Goal: Task Accomplishment & Management: Complete application form

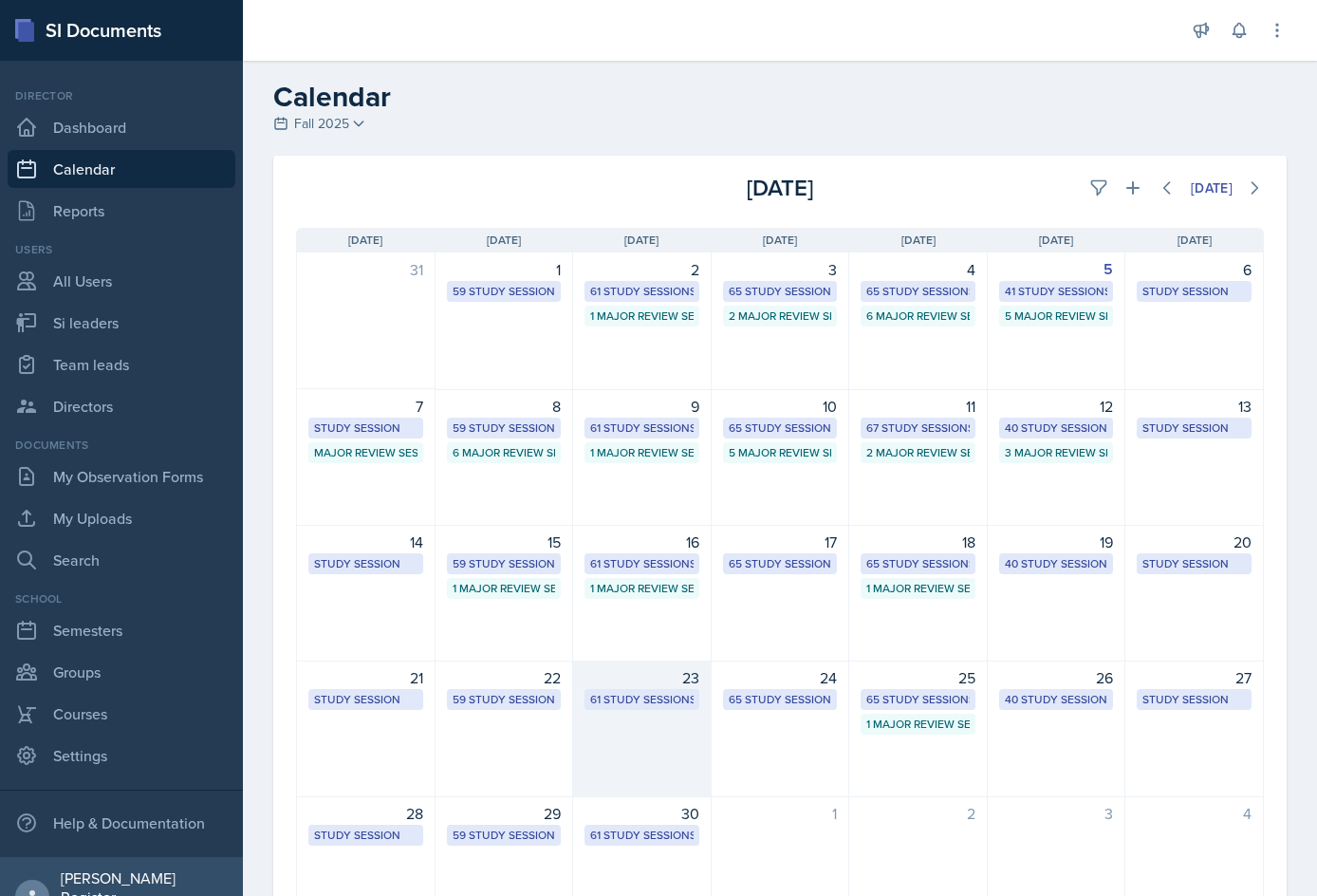
click at [679, 688] on div "23" at bounding box center [642, 678] width 115 height 23
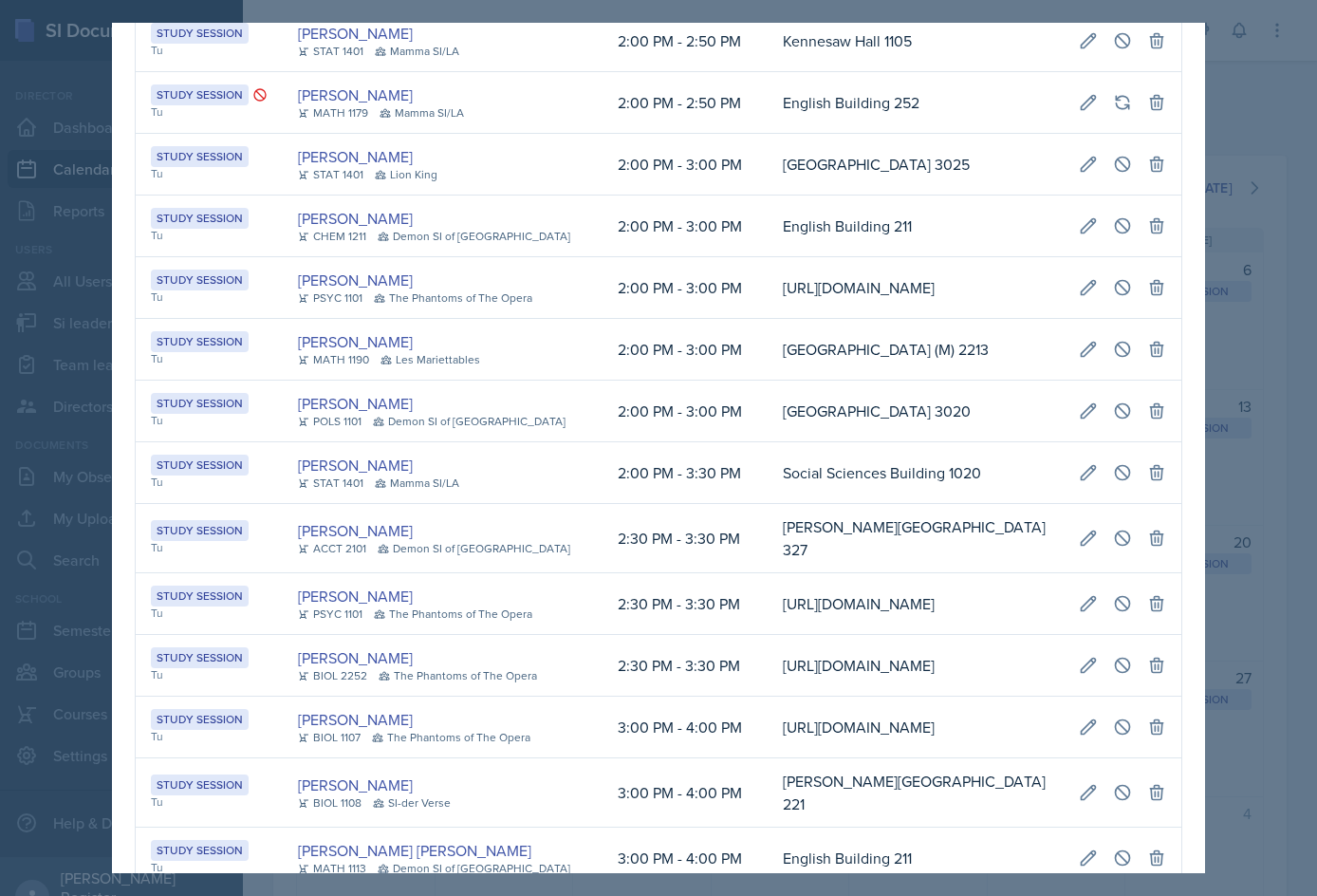
scroll to position [1233, 0]
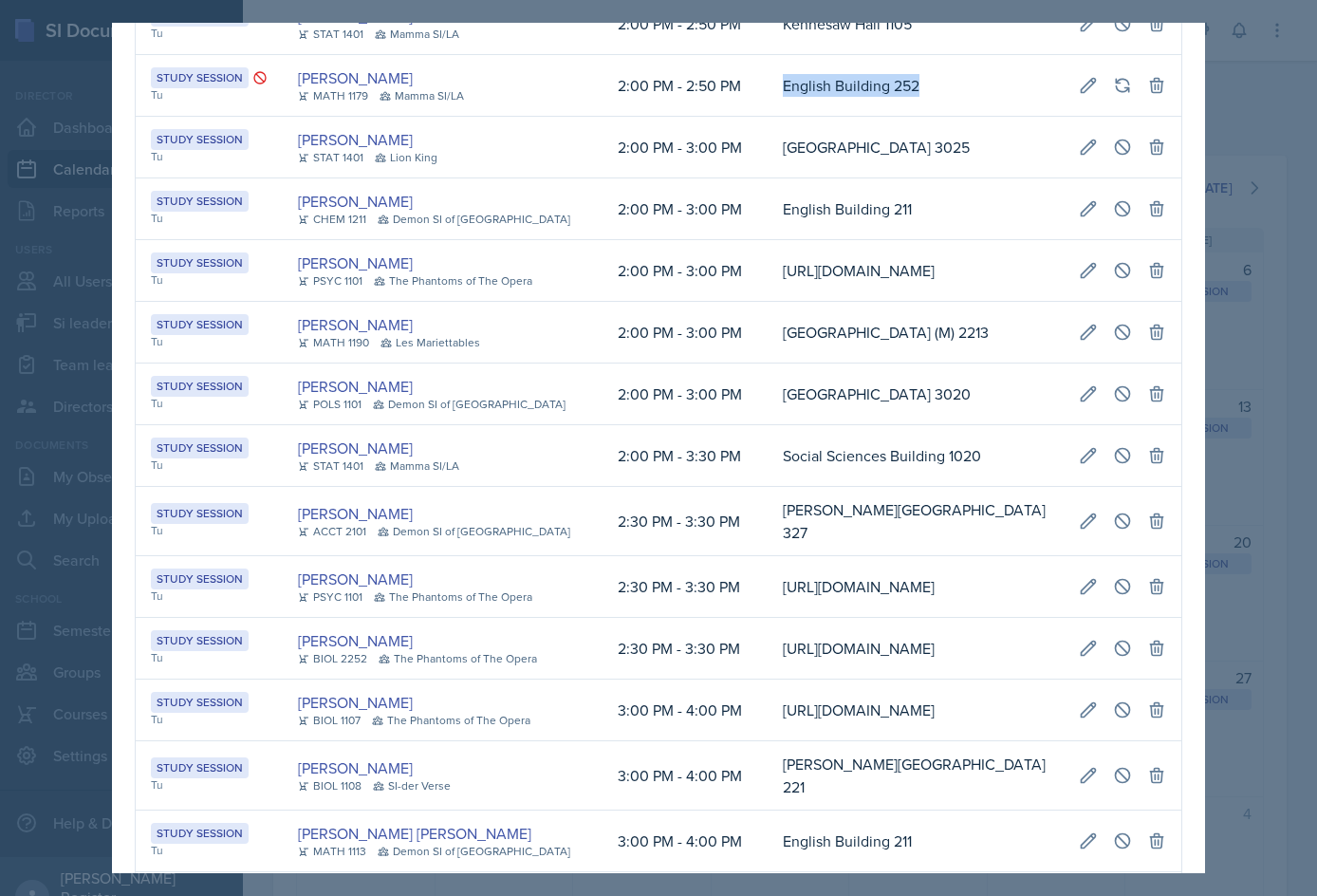
drag, startPoint x: 945, startPoint y: 251, endPoint x: 745, endPoint y: 257, distance: 200.1
click at [718, 117] on td "English Building 252" at bounding box center [916, 85] width 296 height 62
copy td "English Building 252"
click at [718, 189] on div at bounding box center [658, 448] width 1317 height 896
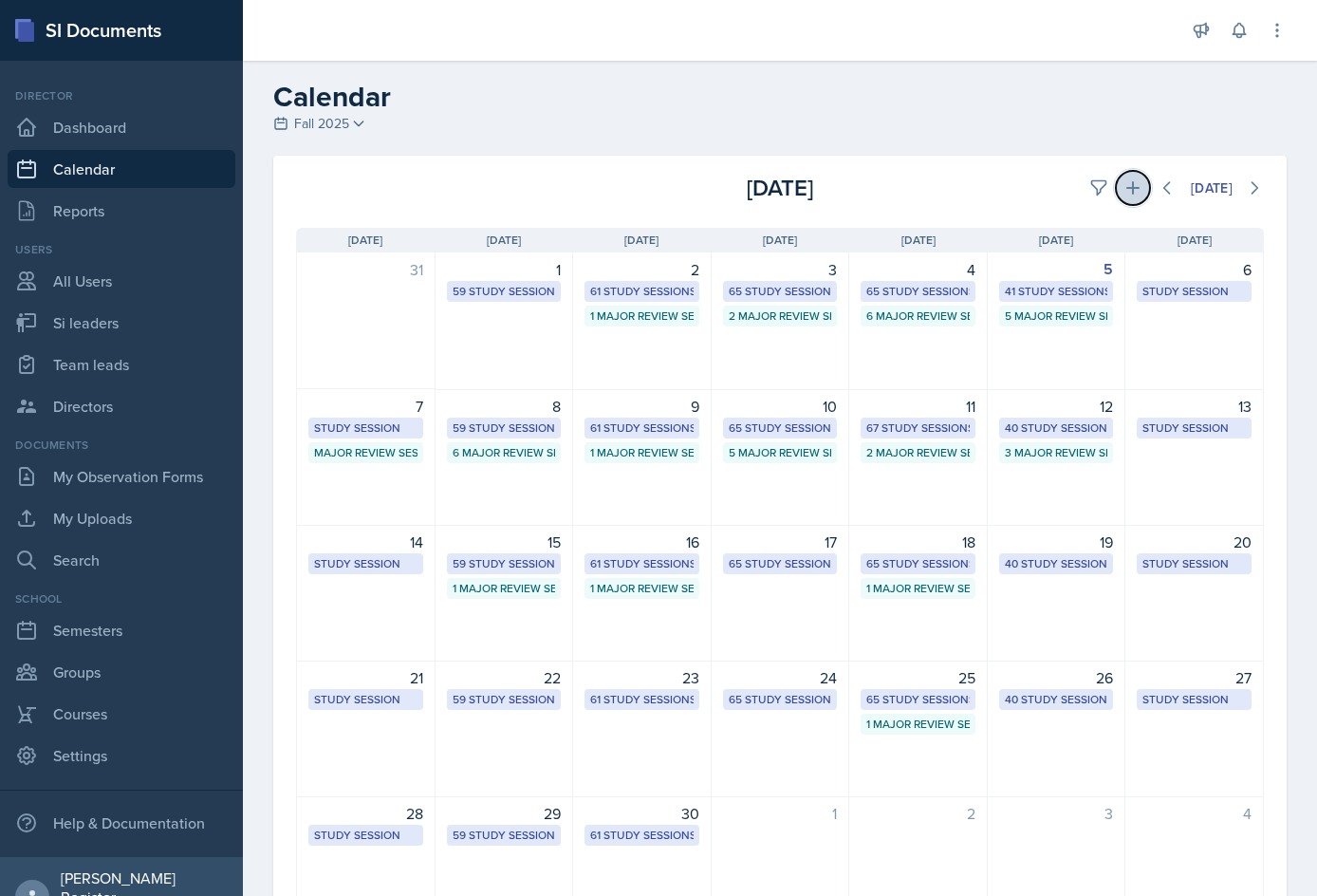
click at [718, 195] on button at bounding box center [1133, 188] width 34 height 34
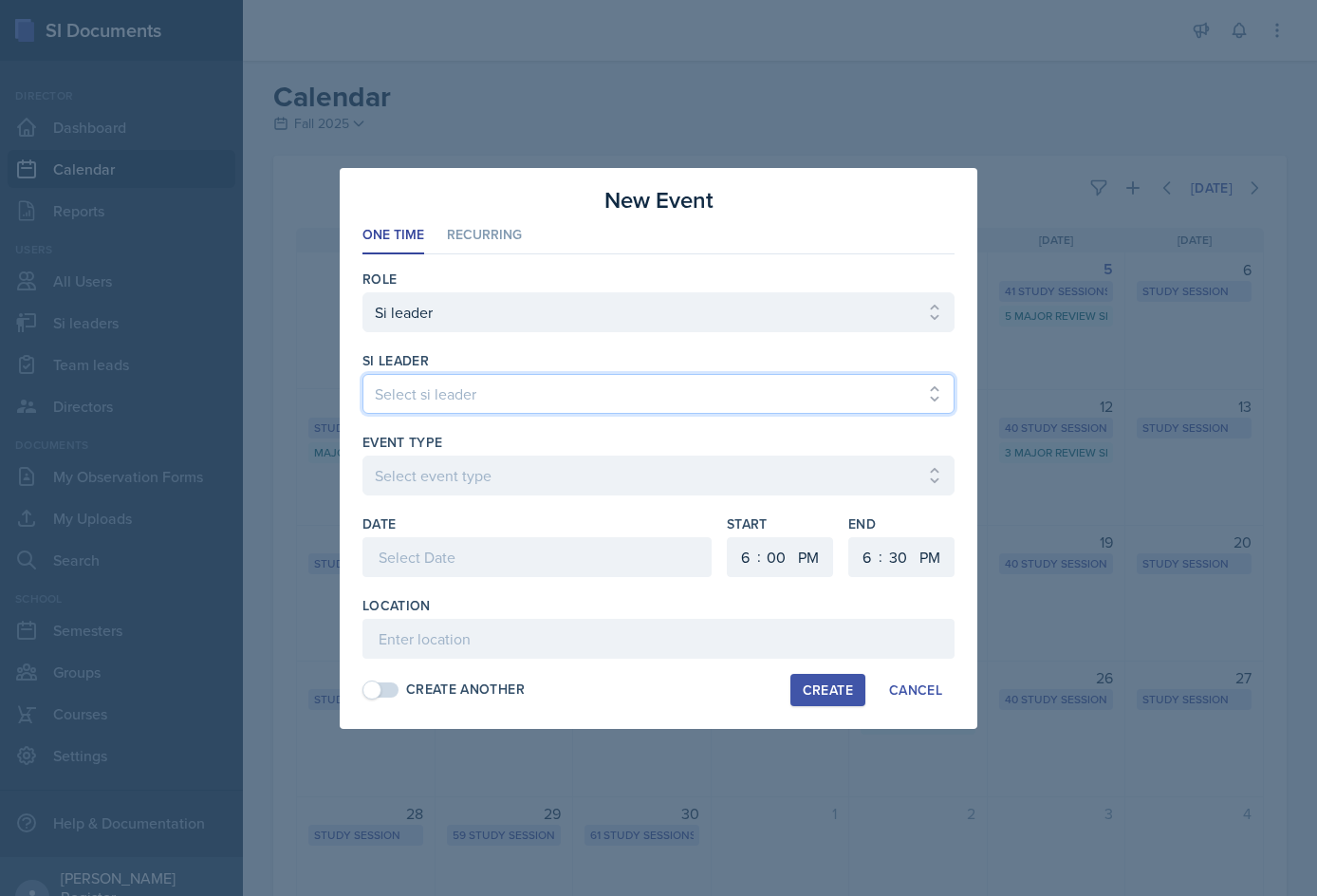
click at [520, 405] on select "Select si leader [PERSON_NAME] [PERSON_NAME] [PERSON_NAME] [PERSON_NAME] [PERSO…" at bounding box center [659, 394] width 593 height 40
click at [515, 387] on select "Select si leader [PERSON_NAME] [PERSON_NAME] [PERSON_NAME] [PERSON_NAME] [PERSO…" at bounding box center [659, 394] width 593 height 40
select select "b709eec7-cac9-4ccc-b72d-24e9a4fa8e3f"
click at [363, 374] on select "Select si leader [PERSON_NAME] [PERSON_NAME] [PERSON_NAME] [PERSON_NAME] [PERSO…" at bounding box center [659, 394] width 593 height 40
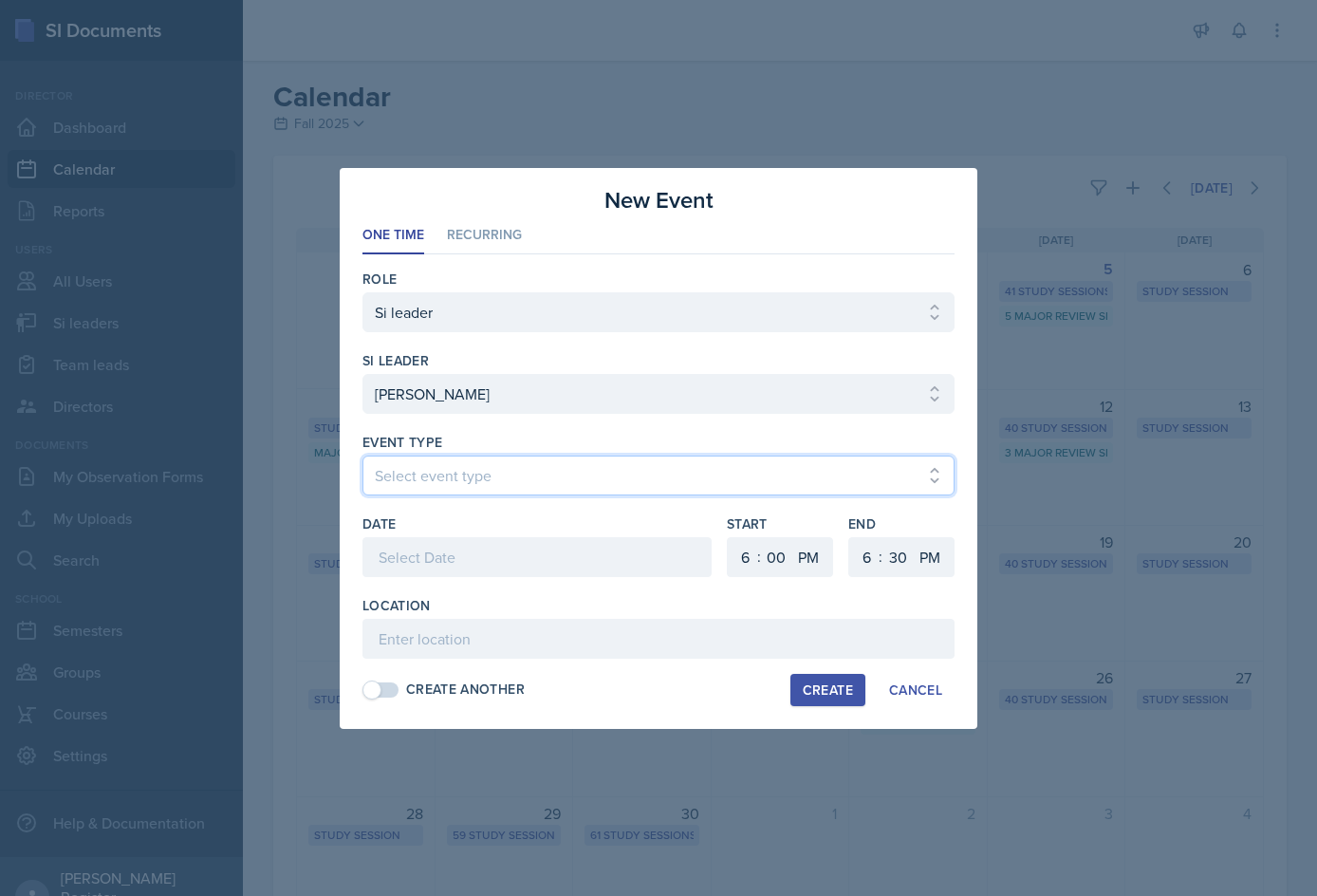
click at [483, 481] on select "Select event type Major Review Session Study Session" at bounding box center [659, 476] width 593 height 40
select select "d66089cd-5ee7-4f89-a345-f1bdd1643066"
click at [363, 456] on select "Select event type Major Review Session Study Session" at bounding box center [659, 476] width 593 height 40
click at [479, 561] on div at bounding box center [537, 557] width 349 height 40
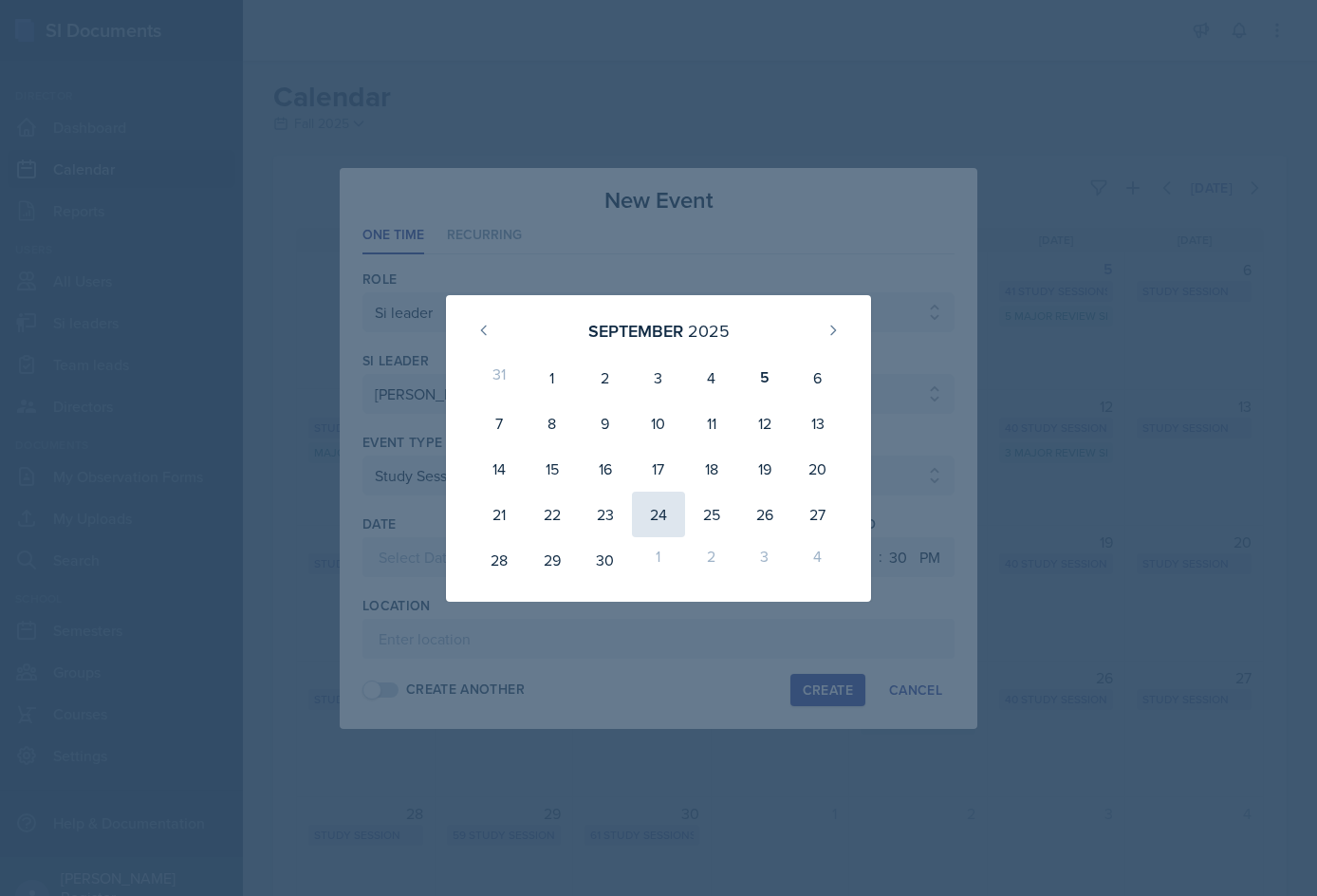
click at [665, 515] on div "24" at bounding box center [659, 514] width 53 height 46
type input "[DATE]"
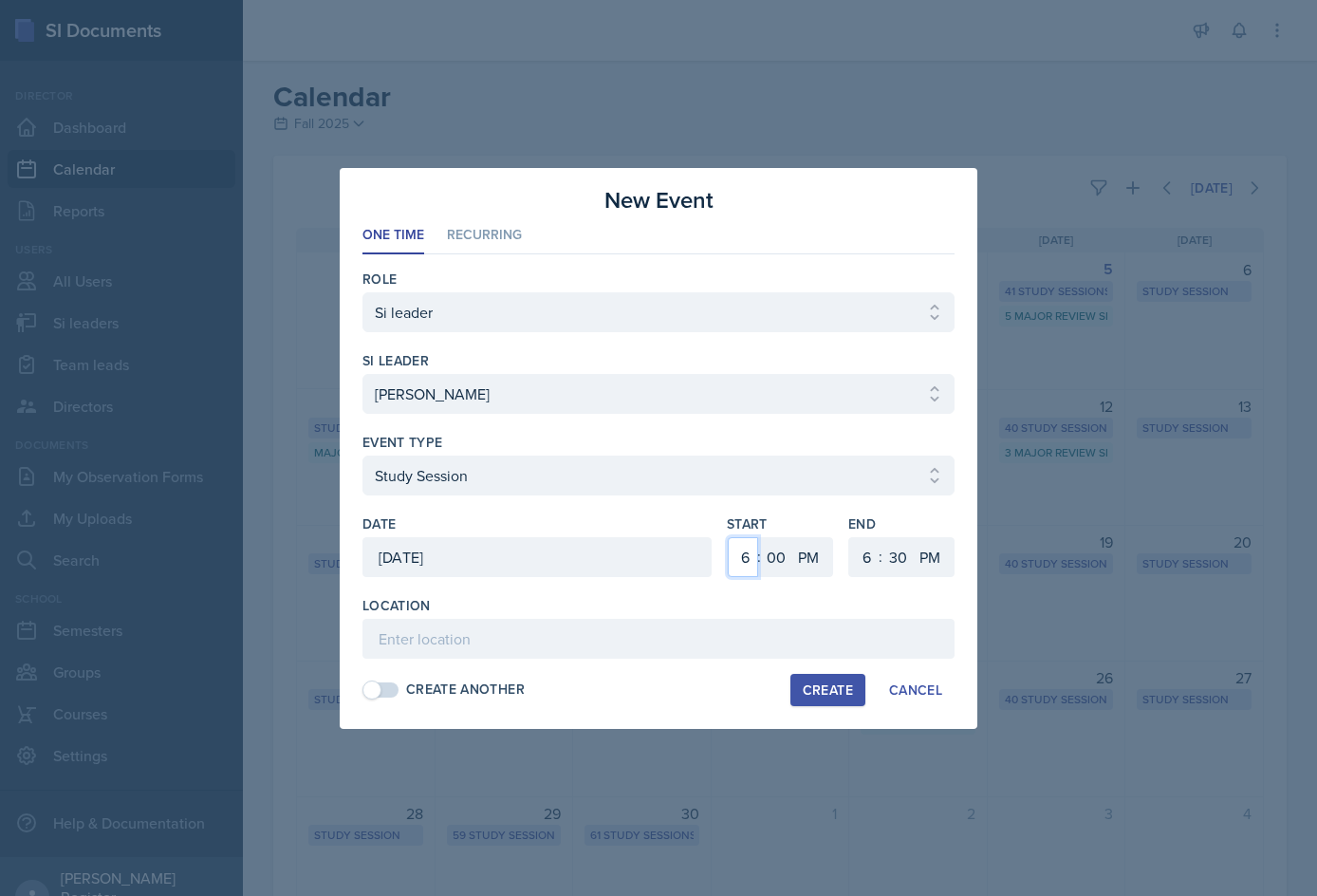
click at [718, 554] on select "1 2 3 4 5 6 7 8 9 10 11 12" at bounding box center [743, 557] width 30 height 40
select select "2"
click at [718, 537] on select "1 2 3 4 5 6 7 8 9 10 11 12" at bounding box center [743, 557] width 30 height 40
click at [718, 560] on select "1 2 3 4 5 6 7 8 9 10 11 12" at bounding box center [865, 557] width 30 height 40
select select "2"
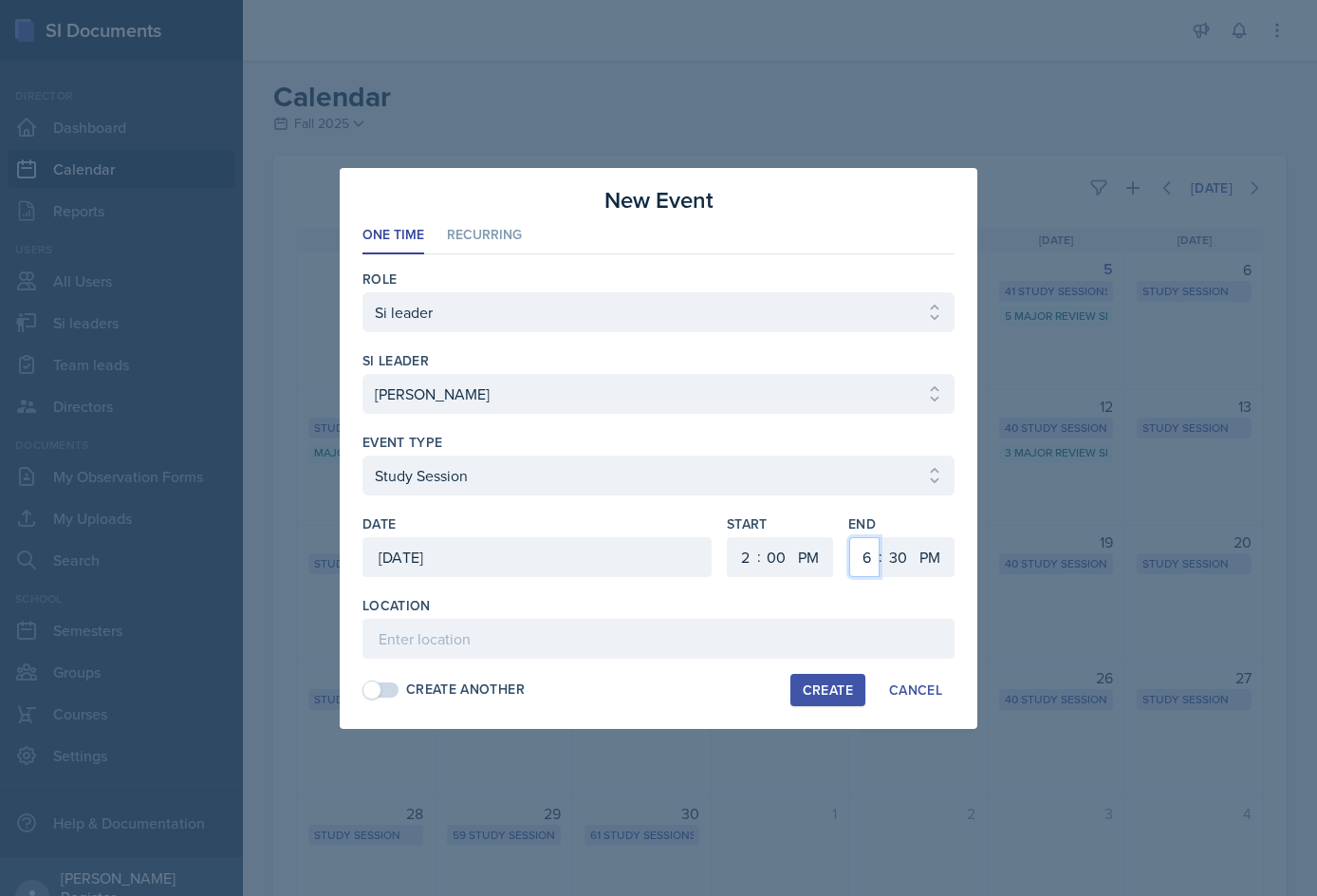
click at [718, 537] on select "1 2 3 4 5 6 7 8 9 10 11 12" at bounding box center [865, 557] width 30 height 40
click at [718, 553] on select "00 05 10 15 20 25 30 35 40 45 50 55" at bounding box center [898, 557] width 30 height 40
select select "50"
click at [718, 537] on select "00 05 10 15 20 25 30 35 40 45 50 55" at bounding box center [898, 557] width 30 height 40
click at [718, 629] on input at bounding box center [659, 639] width 593 height 40
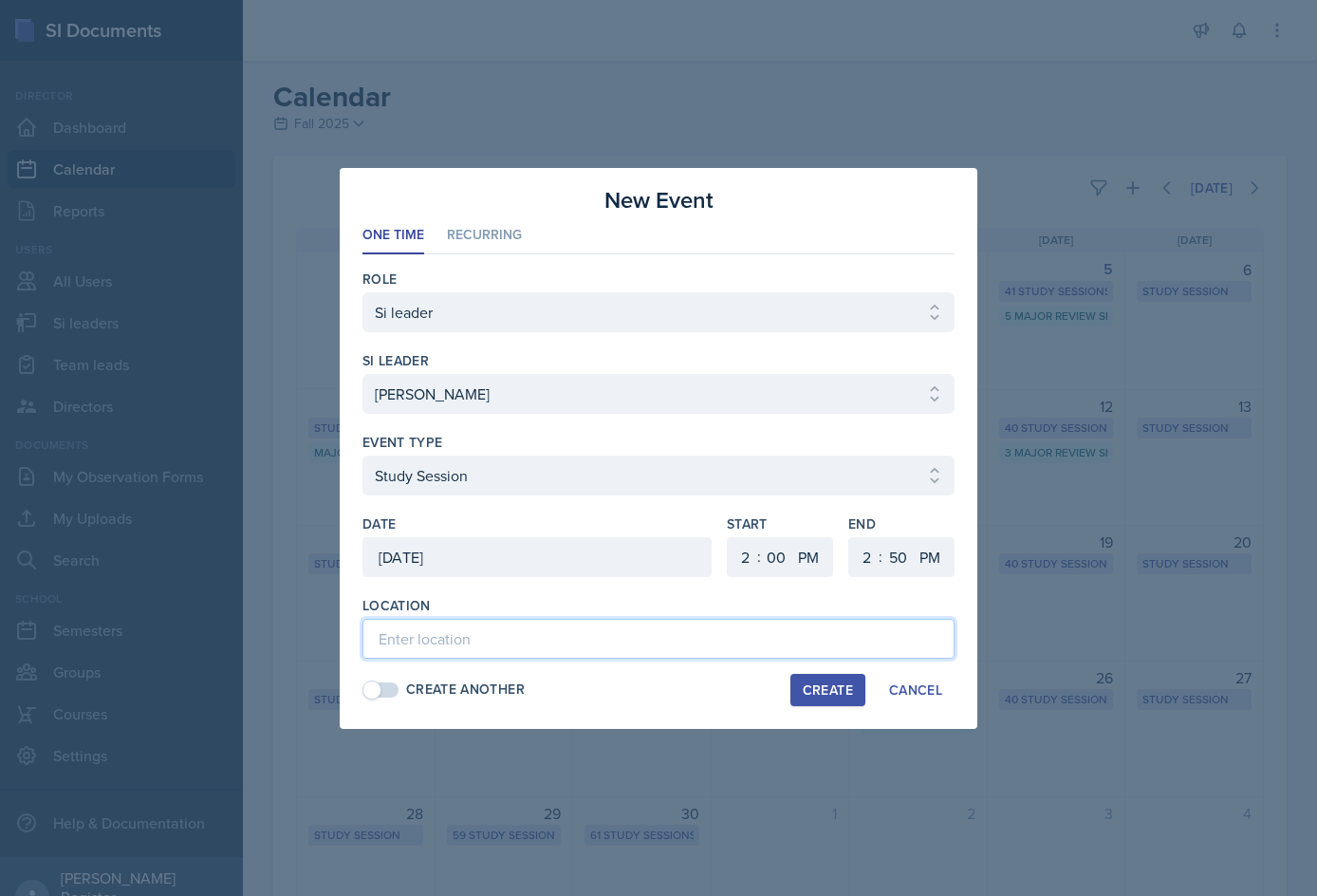
paste input "English Building 252"
type input "English Building 252"
click at [718, 695] on div "Create" at bounding box center [828, 690] width 50 height 15
select select
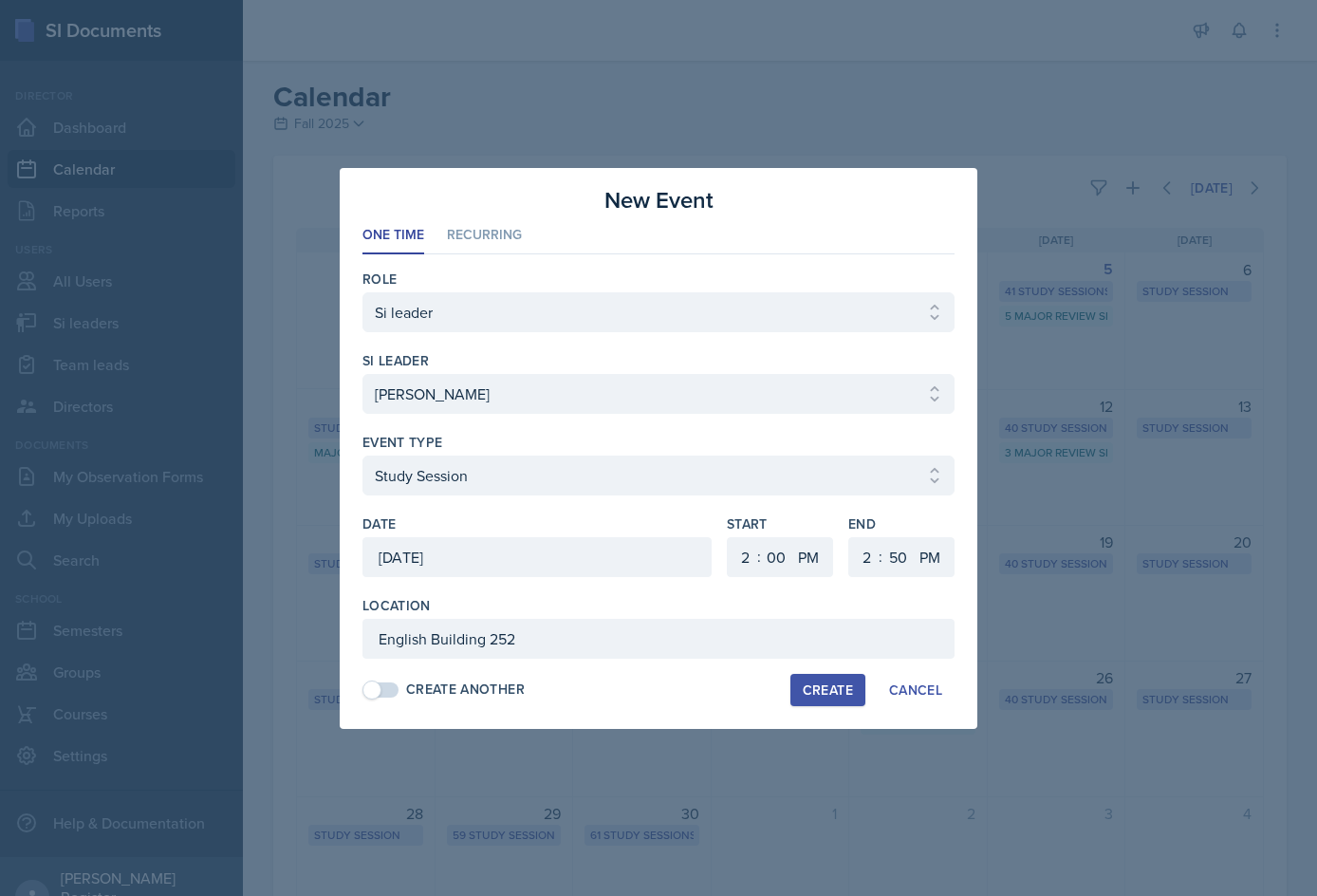
select select "6"
select select "30"
